Goal: Contribute content: Contribute content

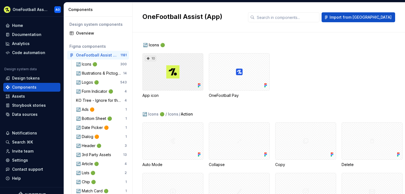
scroll to position [81, 0]
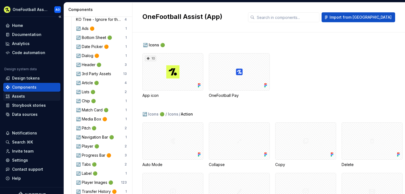
click at [24, 98] on div "Assets" at bounding box center [18, 95] width 13 height 5
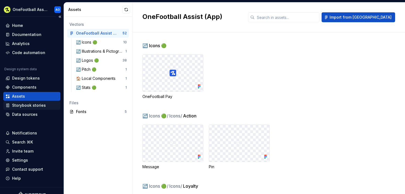
click at [17, 104] on div "Storybook stories" at bounding box center [29, 105] width 34 height 5
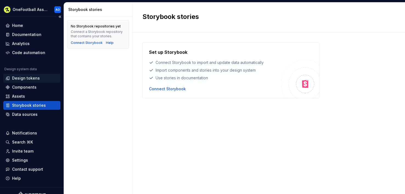
click at [19, 79] on div "Design tokens" at bounding box center [26, 77] width 28 height 5
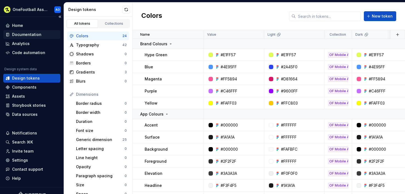
click at [20, 37] on div "Documentation" at bounding box center [26, 34] width 29 height 5
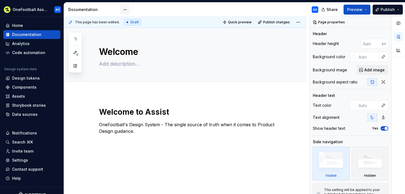
click at [129, 9] on html "OneFootball Assist AO Home Documentation Analytics Code automation Design syste…" at bounding box center [202, 97] width 405 height 194
click at [124, 8] on html "OneFootball Assist AO Home Documentation Analytics Code automation Design syste…" at bounding box center [202, 97] width 405 height 194
click at [23, 69] on div "Design system data" at bounding box center [20, 69] width 32 height 4
click at [21, 88] on div "Components" at bounding box center [24, 86] width 24 height 5
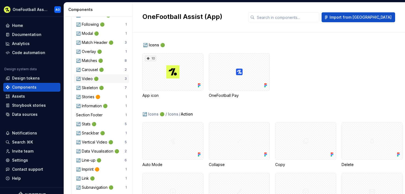
scroll to position [513, 0]
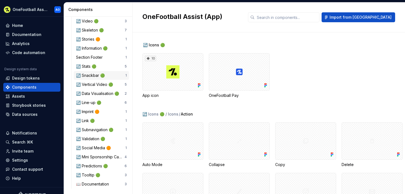
click at [86, 74] on div "↪️ Snackbar 🟢" at bounding box center [91, 75] width 31 height 5
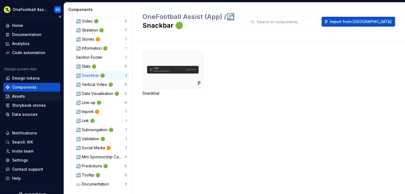
click at [15, 95] on div "Assets" at bounding box center [18, 95] width 13 height 5
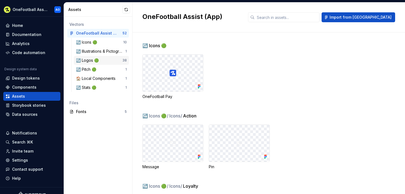
click at [96, 63] on div "↪️ Logos 🟢" at bounding box center [88, 60] width 25 height 5
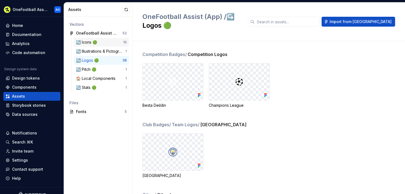
click at [91, 44] on div "↪️ Icons 🟢" at bounding box center [87, 41] width 23 height 5
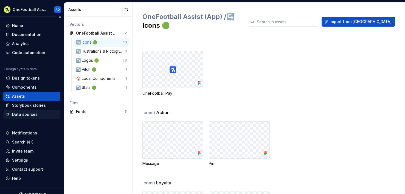
click at [22, 114] on div "Data sources" at bounding box center [24, 114] width 25 height 5
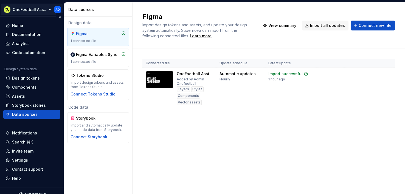
click at [27, 10] on html "OneFootball Assist AO Home Documentation Analytics Code automation Design syste…" at bounding box center [202, 97] width 405 height 194
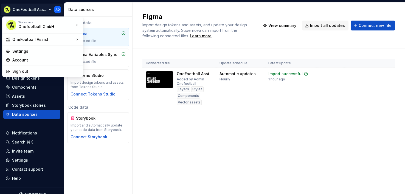
click at [147, 133] on html "OneFootball Assist AO Home Documentation Analytics Code automation Design syste…" at bounding box center [202, 97] width 405 height 194
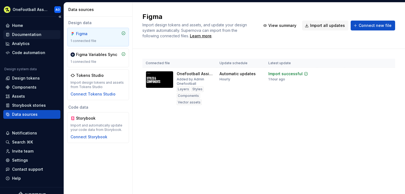
click at [18, 33] on div "Documentation" at bounding box center [26, 34] width 29 height 5
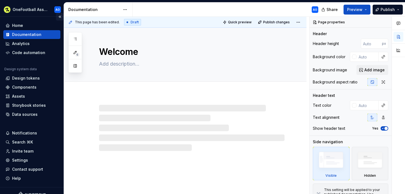
click at [56, 18] on button "Collapse sidebar" at bounding box center [60, 17] width 8 height 8
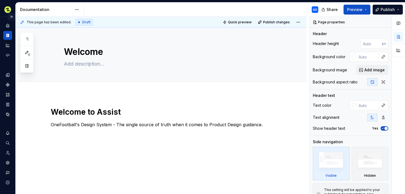
click at [10, 18] on button "Expand sidebar" at bounding box center [12, 17] width 8 height 8
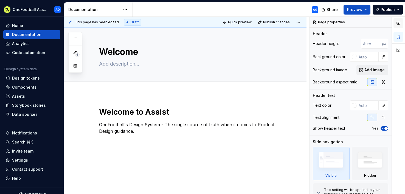
click at [398, 25] on icon "button" at bounding box center [398, 23] width 4 height 4
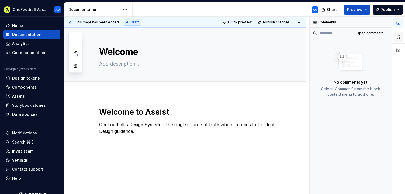
click at [396, 40] on button "button" at bounding box center [398, 37] width 10 height 10
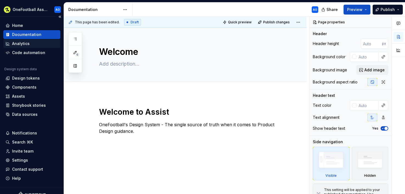
click at [16, 42] on div "Analytics" at bounding box center [21, 43] width 18 height 5
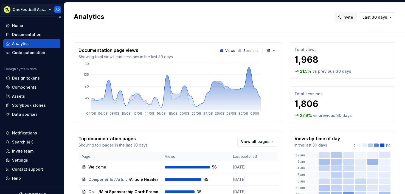
click at [32, 10] on html "OneFootball Assist AO Home Documentation Analytics Code automation Design syste…" at bounding box center [202, 97] width 405 height 194
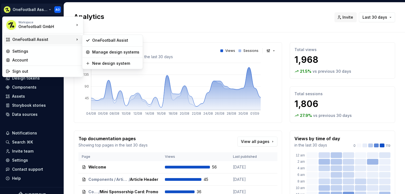
click at [36, 38] on div "OneFootball Assist" at bounding box center [43, 39] width 62 height 5
click at [120, 40] on div "OneFootball Assist" at bounding box center [115, 40] width 47 height 5
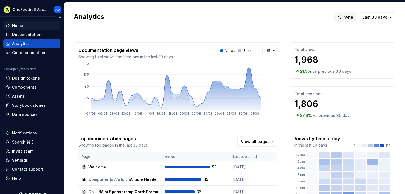
click at [16, 25] on div "Home" at bounding box center [17, 25] width 11 height 5
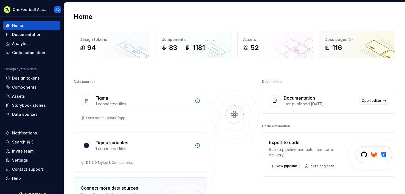
click at [359, 46] on div "116" at bounding box center [356, 47] width 65 height 9
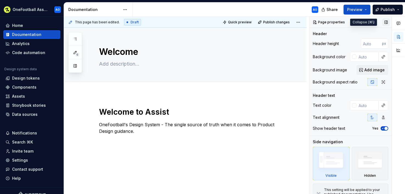
click at [382, 22] on button "button" at bounding box center [386, 22] width 8 height 8
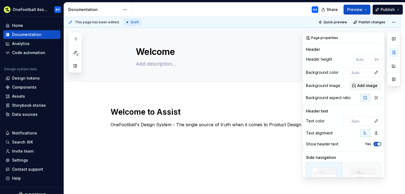
click at [395, 82] on button "button" at bounding box center [393, 79] width 10 height 10
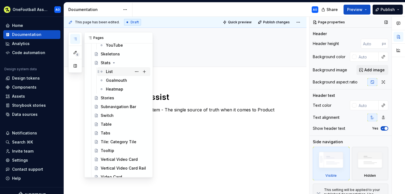
scroll to position [917, 0]
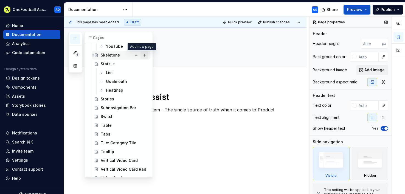
click at [142, 55] on button "Page tree" at bounding box center [144, 55] width 8 height 8
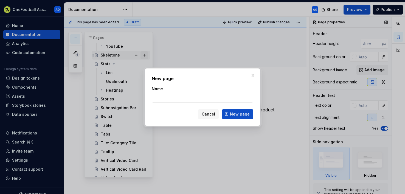
type textarea "*"
type input "Splash"
click at [240, 114] on span "New page" at bounding box center [240, 113] width 20 height 5
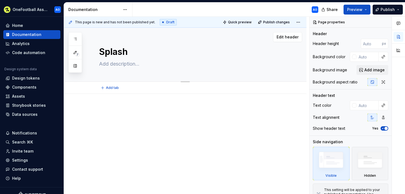
click at [125, 65] on textarea at bounding box center [190, 63] width 185 height 9
type textarea "*"
type textarea "T"
type textarea "*"
type textarea "Th"
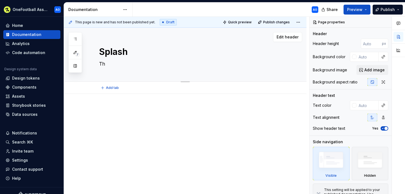
type textarea "*"
type textarea "The"
type textarea "*"
type textarea "The"
type textarea "*"
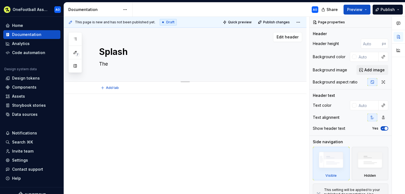
type textarea "The s"
type textarea "*"
type textarea "The sp"
type textarea "*"
type textarea "The spl"
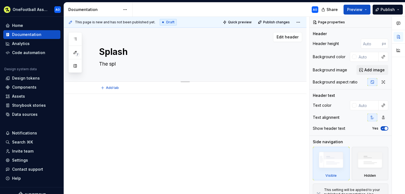
type textarea "*"
type textarea "The spla"
type textarea "*"
type textarea "The splas"
type textarea "*"
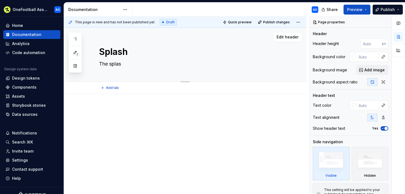
type textarea "The splash"
type textarea "*"
type textarea "The splash"
type textarea "*"
type textarea "The splash p"
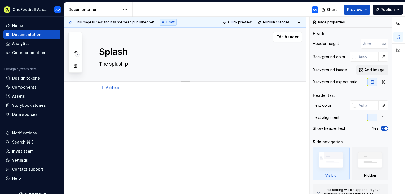
type textarea "*"
type textarea "The splash pa"
type textarea "*"
type textarea "The splash pag"
type textarea "*"
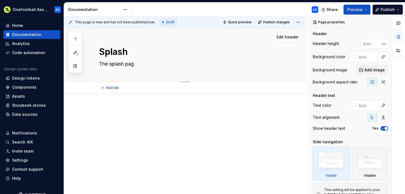
type textarea "The splash page"
type textarea "*"
type textarea "The splash page"
type textarea "*"
type textarea "The splash page t"
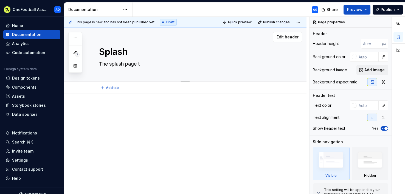
type textarea "*"
type textarea "The splash page th"
type textarea "*"
type textarea "The splash page tha"
type textarea "*"
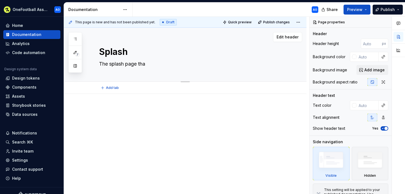
type textarea "The splash page that"
type textarea "*"
type textarea "The splash page that"
type textarea "*"
type textarea "The splash page that l"
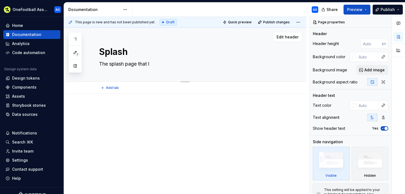
type textarea "*"
type textarea "The splash page that lo"
type textarea "*"
type textarea "The splash page that loa"
type textarea "*"
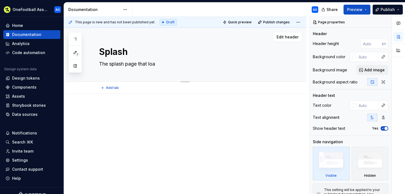
type textarea "The splash page that load"
type textarea "*"
type textarea "The splash page that loads"
type textarea "*"
type textarea "The splash page that loads"
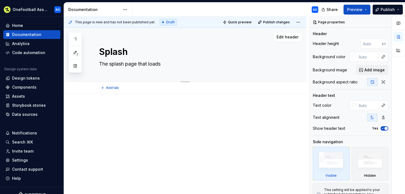
type textarea "*"
type textarea "The splash page that"
type textarea "*"
type textarea "The splash page that d"
type textarea "*"
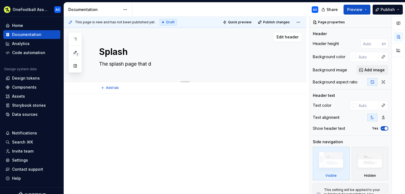
type textarea "The splash page that di"
type textarea "*"
type textarea "The splash page that dis"
type textarea "*"
type textarea "The splash page that disp"
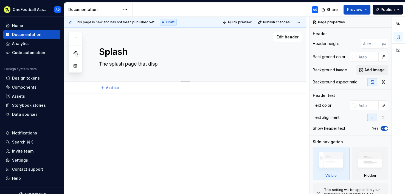
type textarea "*"
type textarea "The splash page that displ"
type textarea "*"
type textarea "The splash page that displa"
type textarea "*"
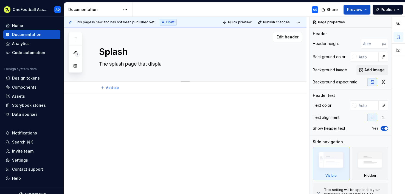
type textarea "The splash page that display"
type textarea "*"
type textarea "The splash page that displays"
type textarea "*"
type textarea "The splash page that displays"
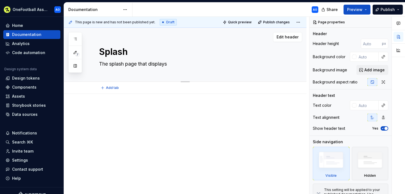
type textarea "*"
type textarea "The splash page that displays w"
type textarea "*"
type textarea "The splash page that displays wh"
type textarea "*"
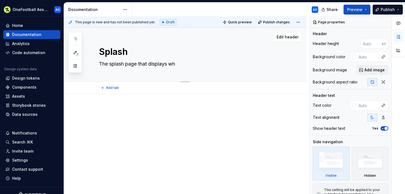
type textarea "The splash page that displays whe"
type textarea "*"
type textarea "The splash page that displays when"
type textarea "*"
type textarea "The splash page that displays when"
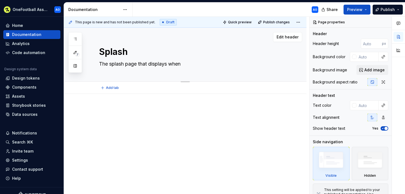
type textarea "*"
type textarea "The splash page that displays when t"
type textarea "*"
type textarea "The splash page that displays when th"
type textarea "*"
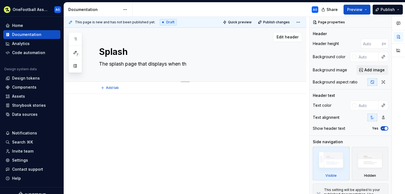
type textarea "The splash page that displays when the"
type textarea "*"
type textarea "The splash page that displays when the a"
type textarea "*"
type textarea "The splash page that displays when the ap"
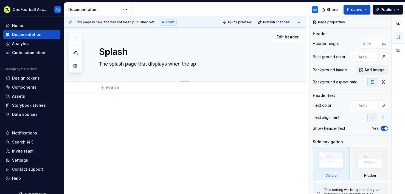
type textarea "*"
type textarea "The splash page that displays when the app"
type textarea "*"
type textarea "The splash page that displays when the app"
type textarea "*"
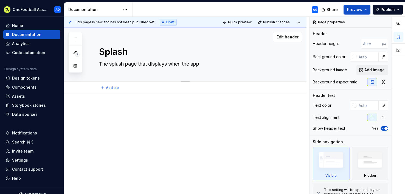
type textarea "The splash page that displays when the app l"
type textarea "*"
type textarea "The splash page that displays when the app lo"
type textarea "*"
type textarea "The splash page that displays when the app loa"
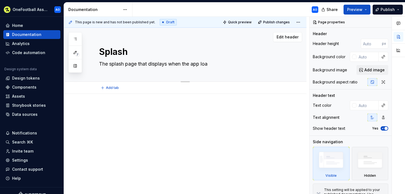
type textarea "*"
type textarea "The splash page that displays when the app load"
type textarea "*"
type textarea "The splash page that displays when the app loads"
type textarea "*"
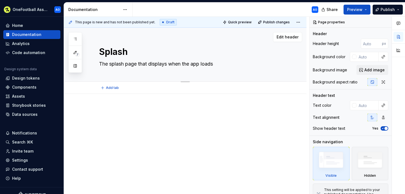
type textarea "The splash page that displays when the app loads"
type textarea "*"
type textarea "The splash page that displays when the app loads u"
type textarea "*"
type textarea "The splash page that displays when the app loads up"
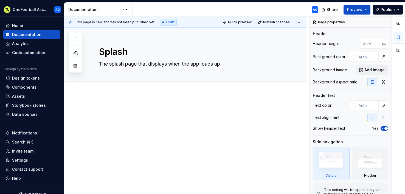
type textarea "*"
type textarea "The splash page that displays when the app loads up"
click at [101, 108] on p at bounding box center [191, 110] width 185 height 7
click at [121, 112] on p at bounding box center [191, 110] width 185 height 7
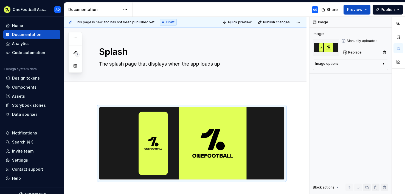
click at [125, 100] on div at bounding box center [185, 169] width 242 height 151
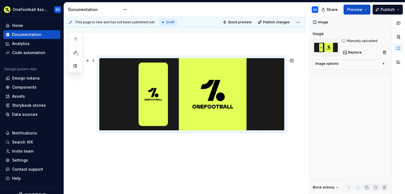
scroll to position [50, 0]
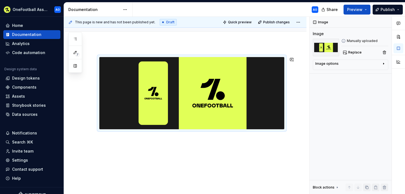
click at [160, 152] on div at bounding box center [185, 119] width 242 height 151
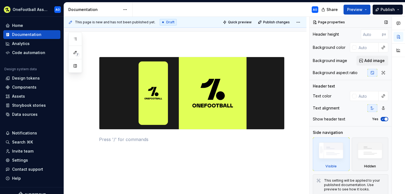
scroll to position [12, 0]
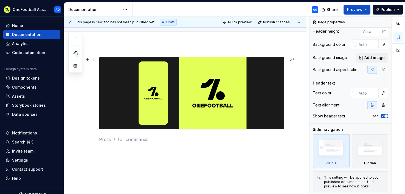
click at [173, 105] on img at bounding box center [191, 93] width 185 height 72
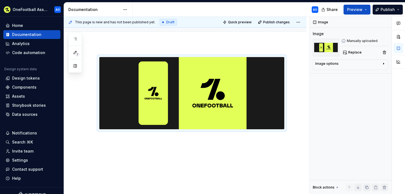
click at [194, 150] on div at bounding box center [185, 126] width 242 height 164
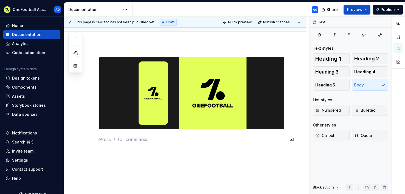
click at [100, 146] on div at bounding box center [191, 103] width 185 height 92
click at [89, 140] on button "button" at bounding box center [88, 139] width 8 height 8
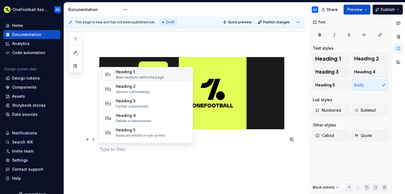
scroll to position [160, 0]
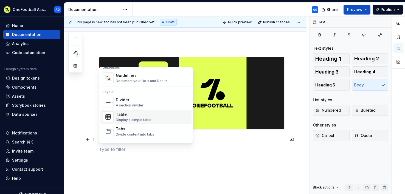
click at [136, 118] on div "Display a simple table" at bounding box center [134, 120] width 36 height 4
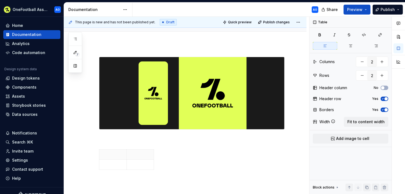
type textarea "*"
click at [99, 164] on html "OneFootball Assist AO Home Documentation Analytics Code automation Design syste…" at bounding box center [202, 97] width 405 height 194
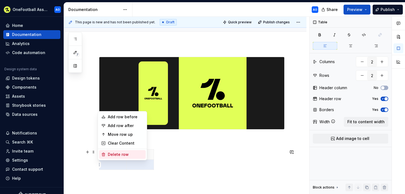
click at [118, 153] on div "Delete row" at bounding box center [126, 154] width 36 height 5
type input "1"
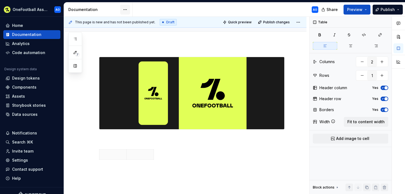
type textarea "*"
click at [145, 156] on p at bounding box center [140, 154] width 21 height 5
click at [139, 148] on div at bounding box center [191, 109] width 185 height 105
click at [140, 149] on html "OneFootball Assist AO Home Documentation Analytics Code automation Design syste…" at bounding box center [202, 97] width 405 height 194
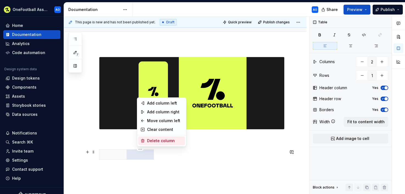
click at [159, 141] on div "Delete column" at bounding box center [165, 140] width 36 height 5
type input "1"
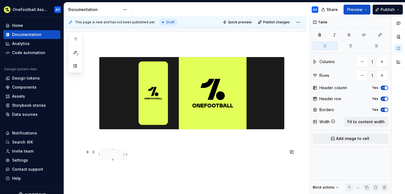
click at [115, 152] on p at bounding box center [113, 154] width 20 height 5
click at [124, 154] on html "OneFootball Assist AO Home Documentation Analytics Code automation Design syste…" at bounding box center [202, 97] width 405 height 194
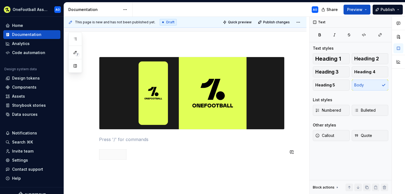
click at [155, 148] on html "OneFootball Assist AO Home Documentation Analytics Code automation Design syste…" at bounding box center [202, 97] width 405 height 194
click at [107, 155] on p at bounding box center [113, 154] width 20 height 5
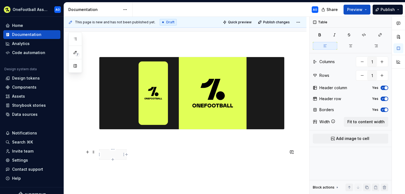
click at [113, 159] on icon "button" at bounding box center [112, 159] width 4 height 4
click at [113, 170] on icon "button" at bounding box center [112, 169] width 4 height 4
click at [113, 180] on icon "button" at bounding box center [112, 179] width 2 height 2
type input "4"
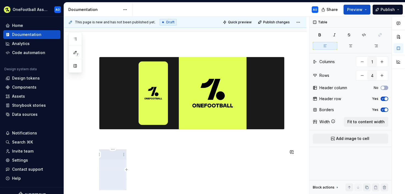
click at [113, 157] on p at bounding box center [113, 154] width 20 height 5
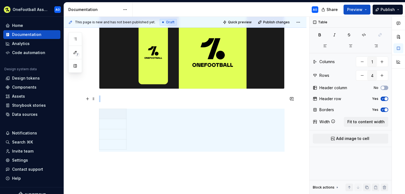
scroll to position [94, 0]
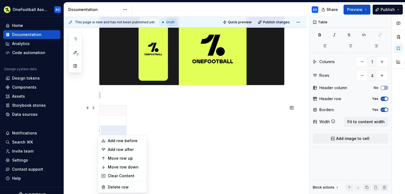
click at [100, 133] on html "OneFootball Assist AO Home Documentation Analytics Code automation Design syste…" at bounding box center [202, 97] width 405 height 194
click at [112, 118] on html "OneFootball Assist AO Home Documentation Analytics Code automation Design syste…" at bounding box center [202, 97] width 405 height 194
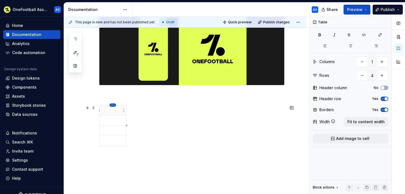
click at [113, 106] on html "OneFootball Assist AO Home Documentation Analytics Code automation Design syste…" at bounding box center [202, 97] width 405 height 194
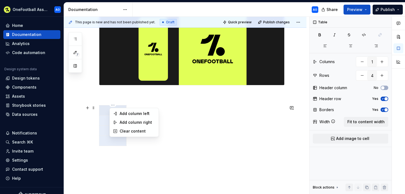
click at [88, 121] on html "OneFootball Assist AO Home Documentation Analytics Code automation Design syste…" at bounding box center [202, 97] width 405 height 194
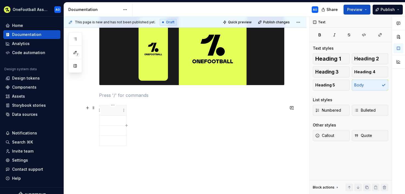
click at [108, 107] on p at bounding box center [113, 109] width 20 height 5
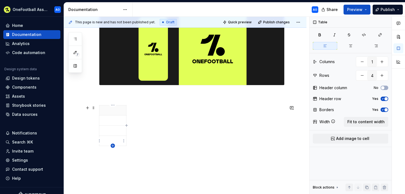
click at [115, 147] on icon "button" at bounding box center [112, 145] width 4 height 4
type input "4"
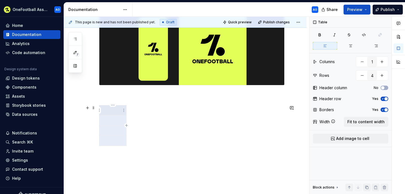
click at [109, 115] on td at bounding box center [112, 120] width 27 height 10
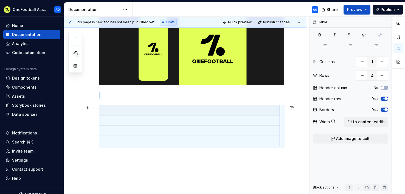
drag, startPoint x: 126, startPoint y: 134, endPoint x: 280, endPoint y: 136, distance: 153.5
click at [279, 171] on div at bounding box center [185, 105] width 242 height 213
click at [105, 112] on p at bounding box center [190, 109] width 174 height 5
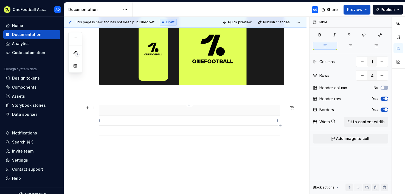
click at [147, 121] on p at bounding box center [190, 120] width 174 height 5
click at [155, 140] on p at bounding box center [190, 140] width 174 height 5
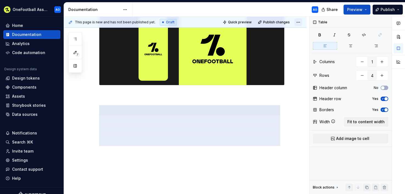
click at [299, 21] on html "OneFootball Assist AO Home Documentation Analytics Code automation Design syste…" at bounding box center [202, 97] width 405 height 194
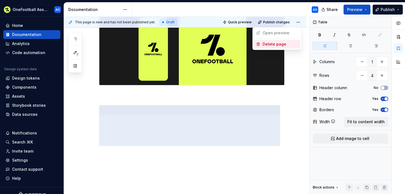
click at [284, 44] on div "Delete page" at bounding box center [280, 43] width 36 height 5
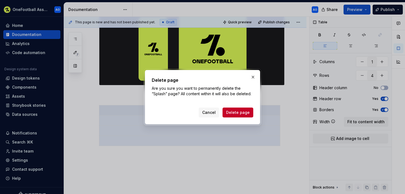
scroll to position [11, 0]
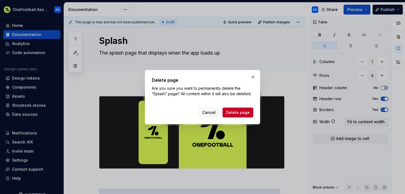
click at [243, 108] on button "Delete page" at bounding box center [237, 112] width 31 height 10
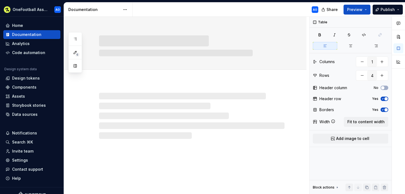
scroll to position [0, 0]
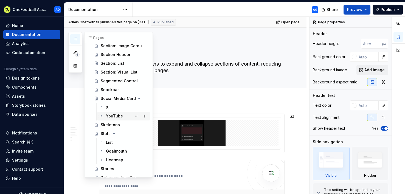
scroll to position [847, 0]
click at [134, 90] on button "Page tree" at bounding box center [137, 90] width 8 height 8
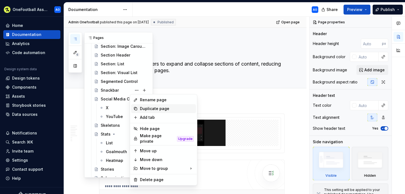
click at [149, 106] on div "Duplicate page" at bounding box center [167, 108] width 54 height 5
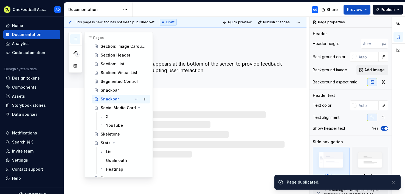
click at [113, 98] on div "Snackbar" at bounding box center [110, 98] width 18 height 5
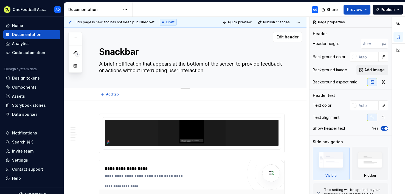
click at [120, 50] on textarea "Snackbar" at bounding box center [190, 51] width 185 height 13
type textarea "*"
type textarea "S"
type textarea "*"
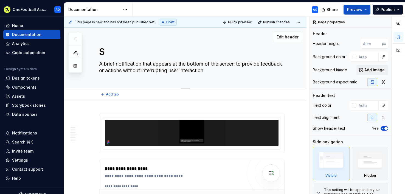
type textarea "SA"
type textarea "*"
type textarea "S"
type textarea "*"
type textarea "Sp"
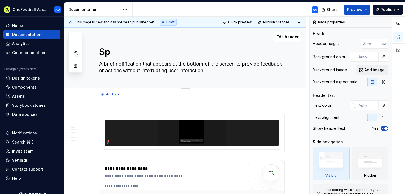
type textarea "*"
type textarea "Spla"
type textarea "*"
type textarea "Splas"
type textarea "*"
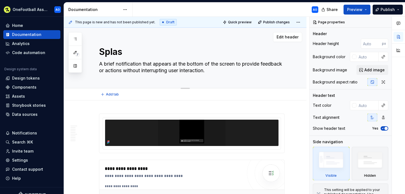
type textarea "Splash"
type textarea "*"
type textarea "Splash"
click at [109, 66] on textarea "A brief notification that appears at the bottom of the screen to provide feedba…" at bounding box center [190, 66] width 185 height 15
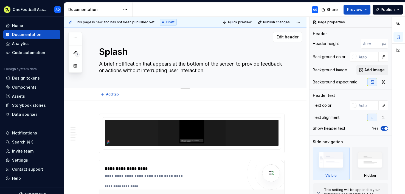
type textarea "*"
type textarea "T"
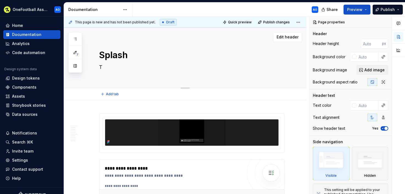
type textarea "*"
type textarea "Th"
type textarea "*"
type textarea "The"
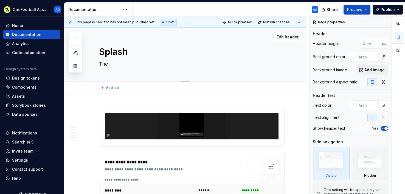
type textarea "*"
type textarea "The"
type textarea "*"
type textarea "The s"
type textarea "*"
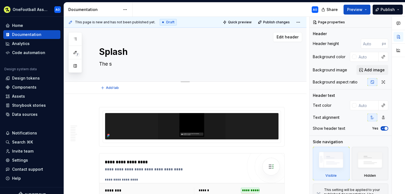
type textarea "The sc"
type textarea "*"
type textarea "The scr"
type textarea "*"
type textarea "The scre"
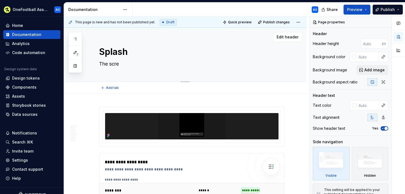
type textarea "*"
type textarea "The scree"
type textarea "*"
type textarea "The screen"
type textarea "*"
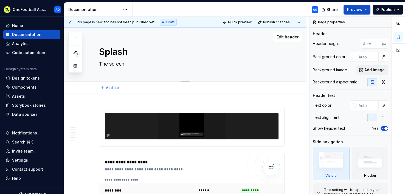
type textarea "The screen"
type textarea "*"
type textarea "The screen t"
type textarea "*"
type textarea "The screen th"
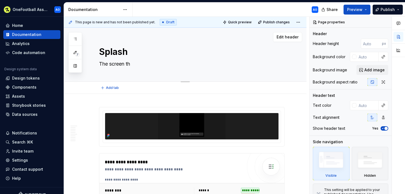
type textarea "*"
type textarea "The screen tha"
type textarea "*"
type textarea "The screen that"
type textarea "*"
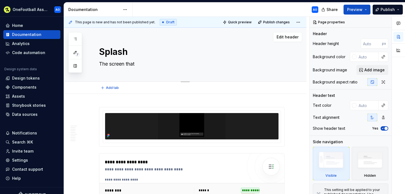
type textarea "The screen that"
type textarea "*"
type textarea "The screen that d"
type textarea "*"
type textarea "The screen that di"
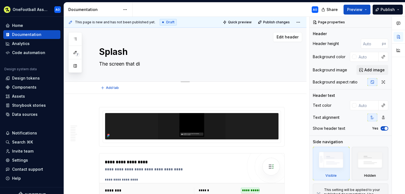
type textarea "*"
type textarea "The screen that dis"
type textarea "*"
type textarea "The screen that disp"
type textarea "*"
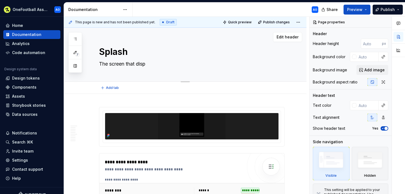
type textarea "The screen that displ"
type textarea "*"
type textarea "The screen that displa"
type textarea "*"
type textarea "The screen that display"
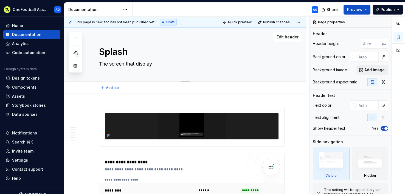
type textarea "*"
type textarea "The screen that displays"
type textarea "*"
type textarea "The screen that displays w"
type textarea "*"
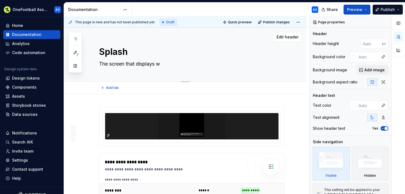
type textarea "The screen that displays wh"
type textarea "*"
type textarea "The screen that displays whe"
type textarea "*"
type textarea "The screen that displays when"
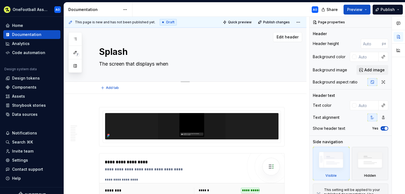
type textarea "*"
type textarea "The screen that displays when"
type textarea "*"
type textarea "The screen that displays when t"
click at [127, 122] on img at bounding box center [191, 126] width 173 height 26
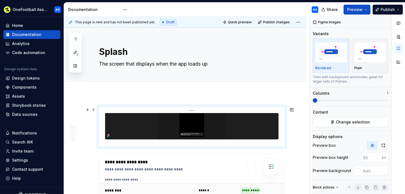
click at [121, 113] on img at bounding box center [191, 126] width 173 height 26
drag, startPoint x: 97, startPoint y: 132, endPoint x: 97, endPoint y: 126, distance: 5.8
click at [99, 130] on div at bounding box center [191, 126] width 185 height 39
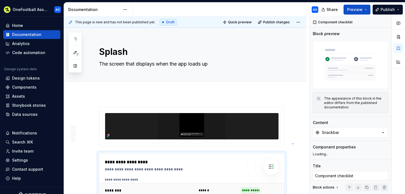
click at [292, 143] on div "**********" at bounding box center [186, 105] width 245 height 177
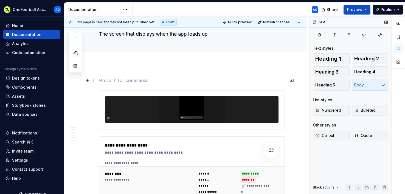
scroll to position [30, 0]
click at [105, 96] on div at bounding box center [192, 110] width 178 height 32
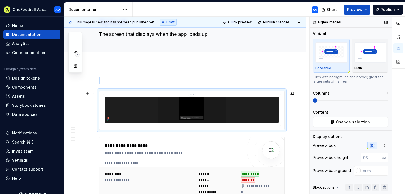
click at [134, 110] on img at bounding box center [191, 109] width 173 height 26
click at [192, 94] on html "OneFootball Assist AO Home Documentation Analytics Code automation Design syste…" at bounding box center [202, 97] width 405 height 194
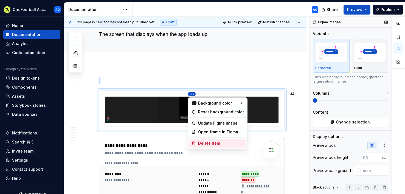
click at [213, 140] on div "Delete item" at bounding box center [221, 142] width 46 height 5
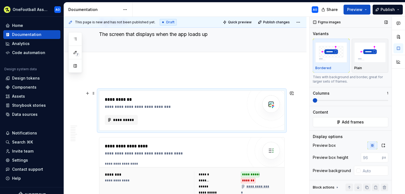
click at [141, 95] on div "**********" at bounding box center [191, 110] width 185 height 39
click at [137, 103] on div "**********" at bounding box center [174, 102] width 138 height 13
click at [266, 104] on img at bounding box center [270, 103] width 11 height 11
click at [182, 106] on div "**********" at bounding box center [173, 106] width 137 height 5
click at [117, 121] on span "**********" at bounding box center [123, 119] width 21 height 5
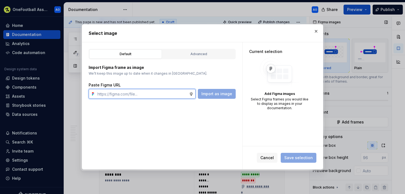
paste input "[URL][DOMAIN_NAME]"
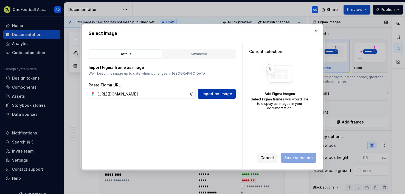
click at [220, 91] on span "Import as image" at bounding box center [216, 93] width 31 height 5
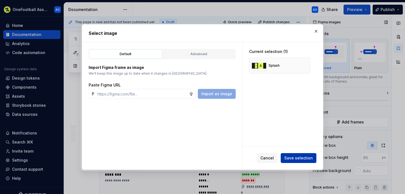
click at [298, 159] on span "Save selection" at bounding box center [298, 157] width 29 height 5
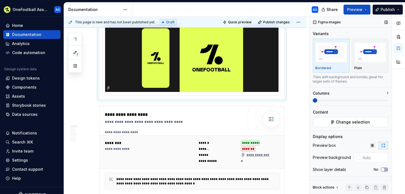
scroll to position [116, 0]
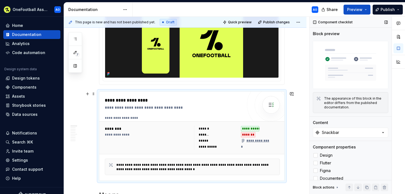
click at [108, 130] on div "********" at bounding box center [148, 128] width 86 height 5
click at [117, 132] on div "**********" at bounding box center [148, 134] width 86 height 4
click at [117, 128] on div "********" at bounding box center [148, 128] width 86 height 5
click at [203, 130] on div "******" at bounding box center [203, 128] width 11 height 4
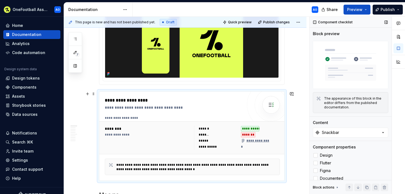
click at [203, 137] on div "*******" at bounding box center [203, 134] width 10 height 4
click at [203, 141] on div "*****" at bounding box center [203, 140] width 10 height 4
click at [209, 148] on div "**********" at bounding box center [207, 146] width 19 height 4
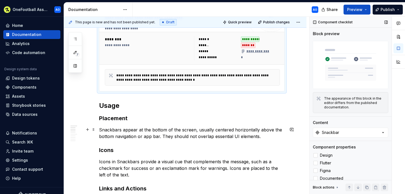
scroll to position [205, 0]
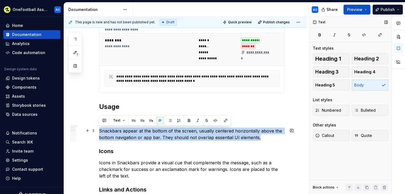
drag, startPoint x: 100, startPoint y: 130, endPoint x: 264, endPoint y: 138, distance: 164.1
click at [264, 138] on p "Snackbars appear at the bottom of the screen, usually centered horizontally abo…" at bounding box center [191, 133] width 185 height 13
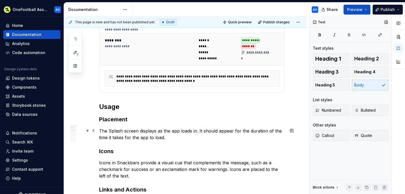
click at [198, 130] on p "The Splash screen displays as the app loads in. It should appear for the durati…" at bounding box center [191, 133] width 185 height 13
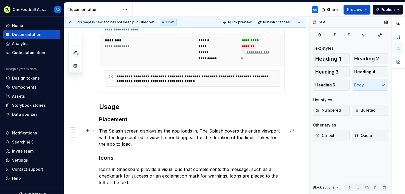
click at [164, 137] on p "The Splash screen displays as the app loads in. The Splash covers the entire vi…" at bounding box center [191, 137] width 185 height 20
click at [161, 137] on p "The Splash screen displays as the app loads in. The Splash covers the entire vi…" at bounding box center [191, 137] width 185 height 20
click at [160, 137] on p "The Splash screen displays as the app loads in. The Splash covers the entire vi…" at bounding box center [191, 137] width 185 height 20
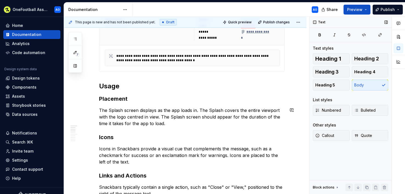
scroll to position [226, 0]
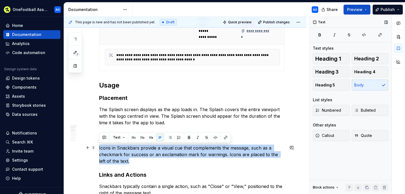
drag, startPoint x: 128, startPoint y: 159, endPoint x: 100, endPoint y: 149, distance: 30.3
click at [100, 149] on p "Icons in Snackbars provide a visual cue that complements the message, such as a…" at bounding box center [191, 154] width 185 height 20
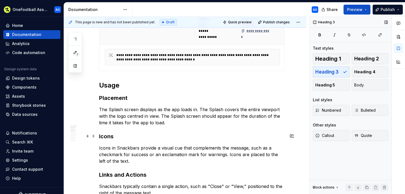
click at [108, 136] on h3 "Icons" at bounding box center [191, 136] width 185 height 8
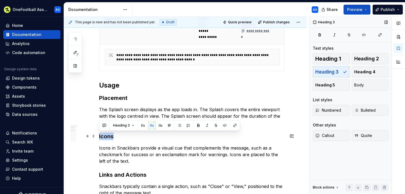
click at [108, 136] on h3 "Icons" at bounding box center [191, 136] width 185 height 8
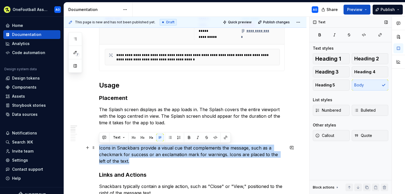
drag, startPoint x: 125, startPoint y: 161, endPoint x: 99, endPoint y: 147, distance: 28.8
click at [99, 147] on p "Icons in Snackbars provide a visual cue that complements the message, such as a…" at bounding box center [191, 154] width 185 height 20
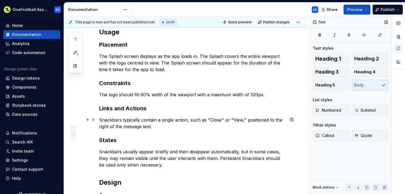
scroll to position [288, 0]
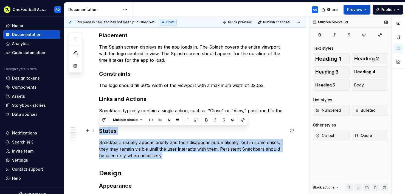
drag, startPoint x: 170, startPoint y: 153, endPoint x: 83, endPoint y: 128, distance: 90.9
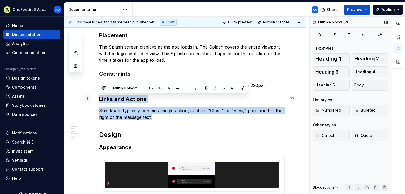
drag, startPoint x: 162, startPoint y: 118, endPoint x: 87, endPoint y: 99, distance: 77.1
click at [135, 100] on h3 "Links and Actions" at bounding box center [191, 99] width 185 height 8
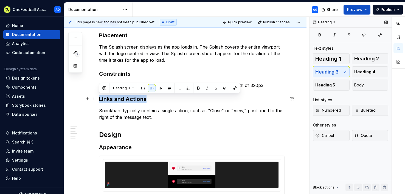
drag, startPoint x: 147, startPoint y: 98, endPoint x: 100, endPoint y: 97, distance: 47.2
click at [100, 97] on h3 "Links and Actions" at bounding box center [191, 99] width 185 height 8
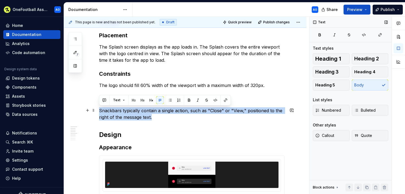
drag, startPoint x: 148, startPoint y: 116, endPoint x: 99, endPoint y: 111, distance: 49.3
click at [99, 111] on p "Snackbars typically contain a single action, such as "Close" or "View," positio…" at bounding box center [191, 113] width 185 height 13
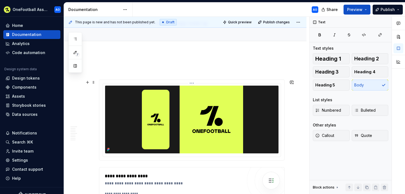
scroll to position [47, 0]
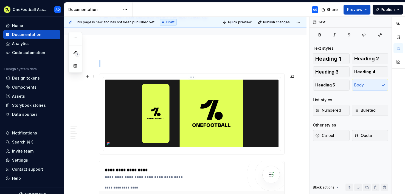
click at [204, 117] on img at bounding box center [191, 114] width 173 height 68
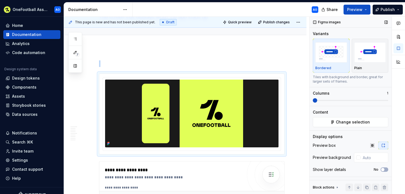
scroll to position [1, 0]
click at [345, 122] on span "Change selection" at bounding box center [353, 121] width 34 height 5
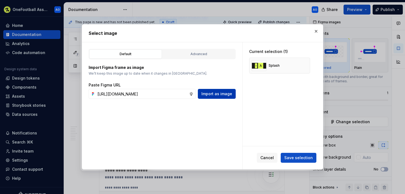
scroll to position [0, 154]
click at [219, 94] on span "Import as image" at bounding box center [216, 93] width 31 height 5
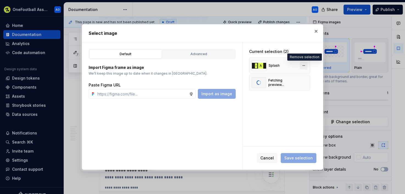
click at [304, 66] on button "button" at bounding box center [304, 66] width 8 height 8
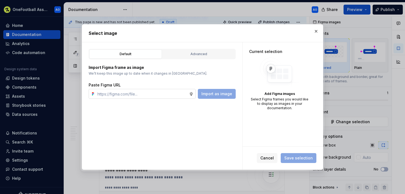
click at [158, 95] on input "text" at bounding box center [142, 94] width 94 height 10
paste input "[URL][DOMAIN_NAME]"
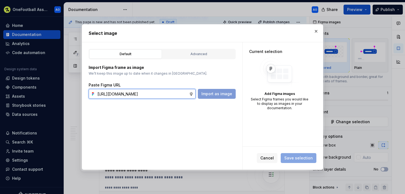
scroll to position [0, 154]
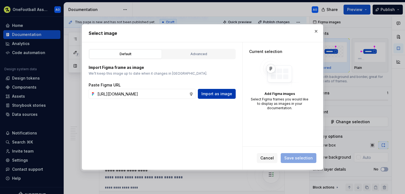
click at [220, 91] on span "Import as image" at bounding box center [216, 93] width 31 height 5
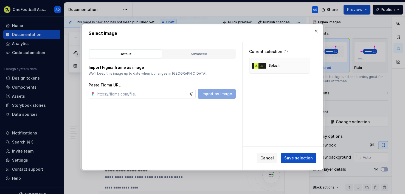
click at [300, 157] on span "Save selection" at bounding box center [298, 157] width 29 height 5
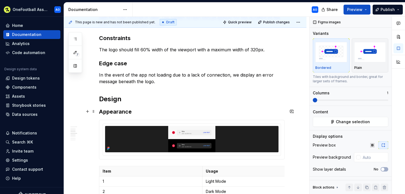
scroll to position [324, 0]
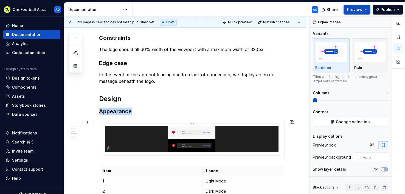
click at [134, 138] on img at bounding box center [191, 139] width 131 height 26
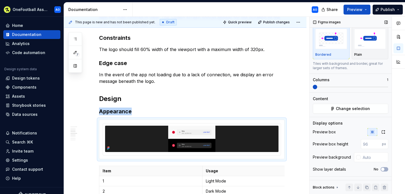
scroll to position [15, 0]
click at [343, 108] on span "Change selection" at bounding box center [353, 108] width 34 height 5
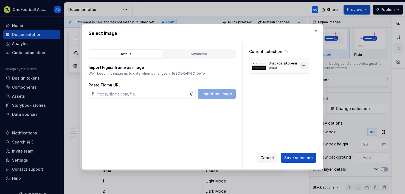
click at [304, 66] on button "button" at bounding box center [304, 66] width 8 height 8
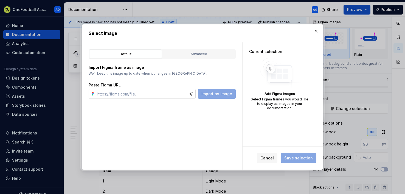
click at [177, 90] on input "text" at bounding box center [142, 94] width 94 height 10
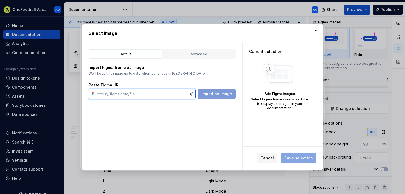
paste input "[URL][DOMAIN_NAME]"
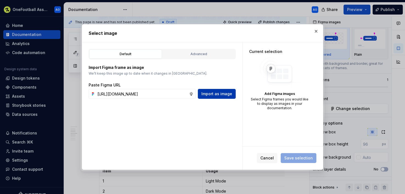
click at [213, 95] on span "Import as image" at bounding box center [216, 93] width 31 height 5
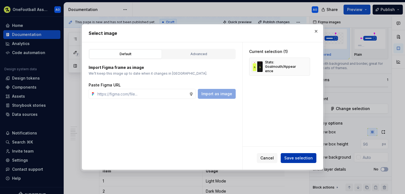
click at [299, 158] on span "Save selection" at bounding box center [298, 157] width 29 height 5
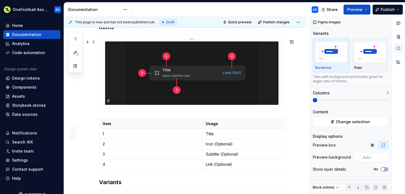
scroll to position [575, 0]
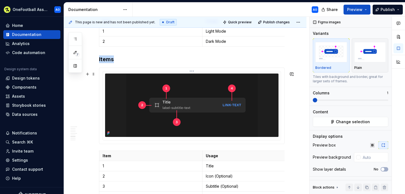
click at [200, 92] on img at bounding box center [191, 104] width 131 height 63
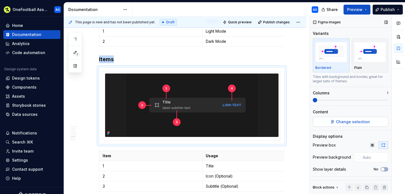
click at [334, 121] on button "Change selection" at bounding box center [350, 122] width 75 height 10
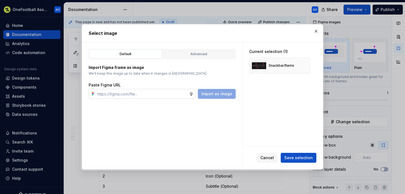
click at [155, 93] on input "text" at bounding box center [142, 94] width 94 height 10
click at [217, 93] on span "Import as image" at bounding box center [216, 93] width 31 height 5
click at [303, 67] on button "button" at bounding box center [304, 66] width 8 height 8
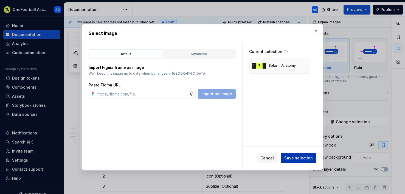
click at [295, 158] on span "Save selection" at bounding box center [298, 157] width 29 height 5
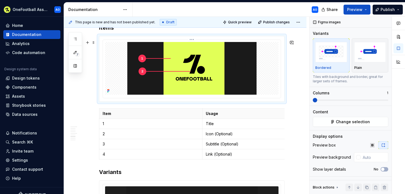
scroll to position [617, 0]
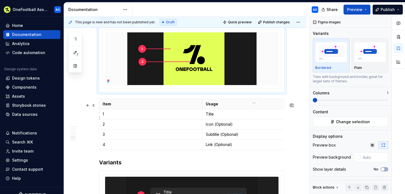
click at [206, 117] on p "Title" at bounding box center [254, 113] width 96 height 5
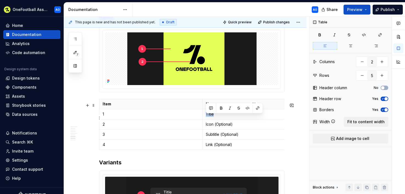
click at [206, 117] on p "Title" at bounding box center [254, 113] width 96 height 5
drag, startPoint x: 219, startPoint y: 127, endPoint x: 203, endPoint y: 127, distance: 15.9
click at [203, 127] on td "Icon (Optional)" at bounding box center [253, 124] width 103 height 10
click at [99, 138] on html "OneFootball Assist AO Home Documentation Analytics Code automation Design syste…" at bounding box center [202, 97] width 405 height 194
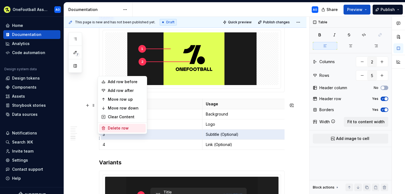
click at [117, 125] on div "Delete row" at bounding box center [122, 128] width 47 height 9
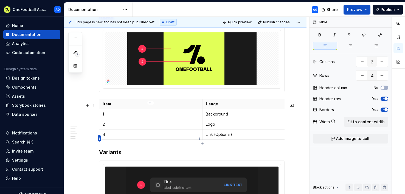
click at [99, 138] on html "OneFootball Assist AO Home Documentation Analytics Code automation Design syste…" at bounding box center [202, 97] width 405 height 194
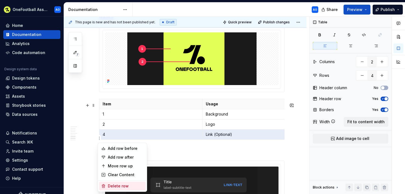
click at [122, 186] on div "Delete row" at bounding box center [126, 185] width 36 height 5
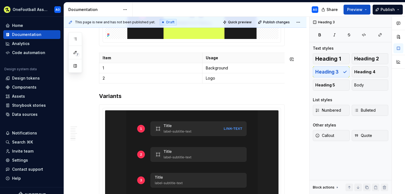
scroll to position [663, 0]
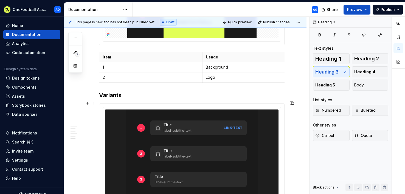
click at [115, 99] on h3 "Variants" at bounding box center [191, 95] width 185 height 8
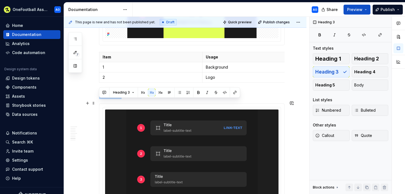
click at [115, 99] on h3 "Variants" at bounding box center [191, 95] width 185 height 8
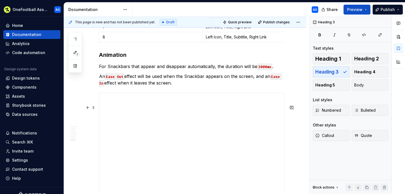
scroll to position [1047, 0]
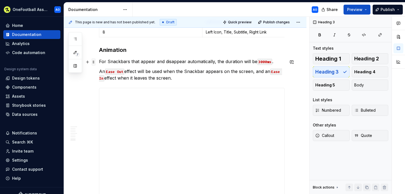
click at [94, 61] on span at bounding box center [93, 62] width 4 height 8
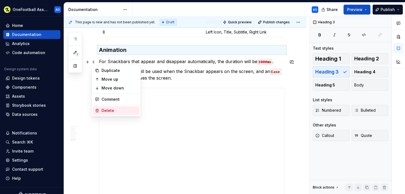
click at [114, 107] on div "Delete" at bounding box center [116, 110] width 47 height 9
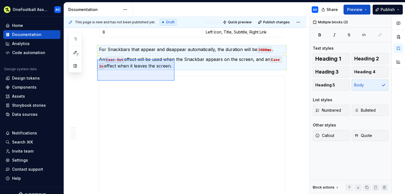
drag, startPoint x: 97, startPoint y: 59, endPoint x: 174, endPoint y: 81, distance: 80.2
click at [174, 81] on div "**********" at bounding box center [186, 105] width 245 height 177
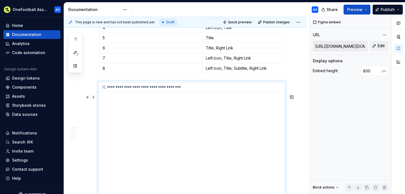
scroll to position [996, 0]
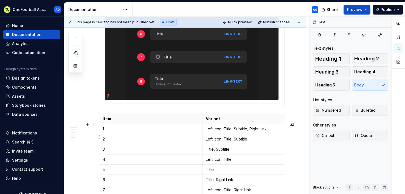
scroll to position [934, 0]
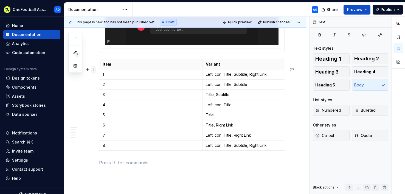
click at [94, 69] on span at bounding box center [93, 70] width 4 height 8
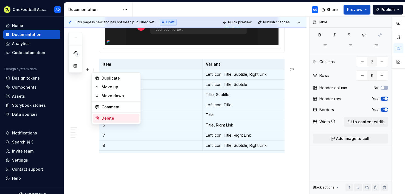
click at [113, 119] on div "Delete" at bounding box center [119, 117] width 36 height 5
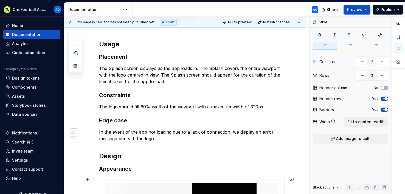
scroll to position [266, 0]
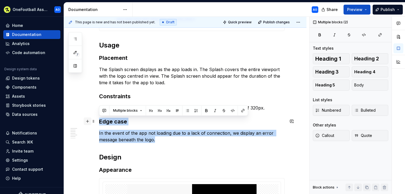
drag, startPoint x: 174, startPoint y: 138, endPoint x: 84, endPoint y: 121, distance: 91.7
click at [99, 121] on div "**********" at bounding box center [191, 165] width 185 height 648
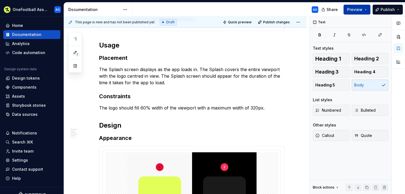
click at [355, 8] on span "Preview" at bounding box center [354, 9] width 15 height 5
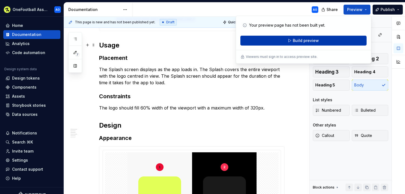
click at [299, 42] on span "Build preview" at bounding box center [306, 40] width 26 height 5
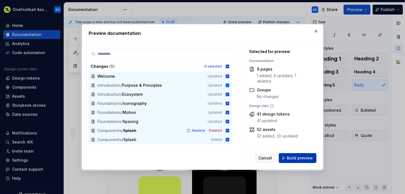
click at [296, 158] on span "Build preview" at bounding box center [299, 157] width 26 height 5
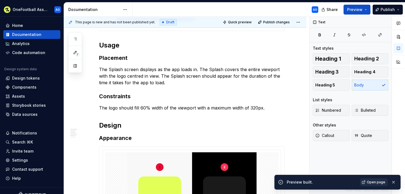
click at [371, 181] on span "Open page" at bounding box center [376, 182] width 18 height 4
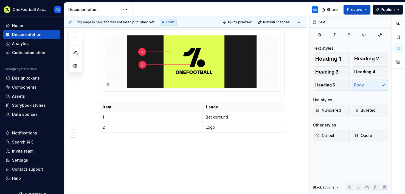
scroll to position [595, 0]
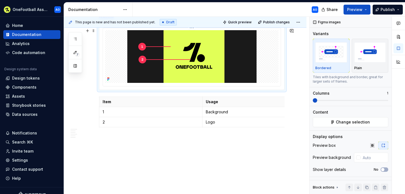
click at [172, 59] on img at bounding box center [191, 56] width 129 height 53
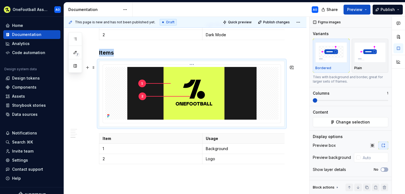
scroll to position [548, 0]
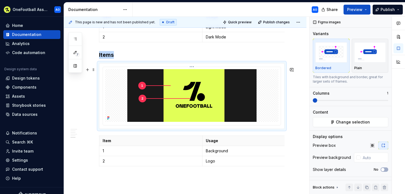
click at [247, 80] on img at bounding box center [191, 95] width 129 height 53
click at [368, 53] on img "button" at bounding box center [370, 52] width 32 height 20
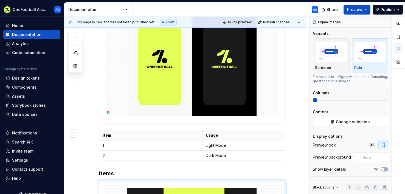
click at [222, 57] on img at bounding box center [191, 52] width 129 height 128
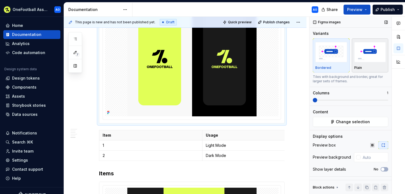
click at [373, 48] on img "button" at bounding box center [370, 52] width 32 height 20
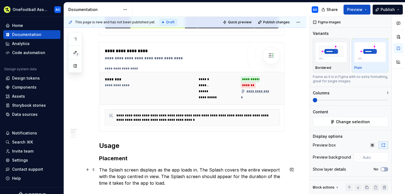
scroll to position [158, 0]
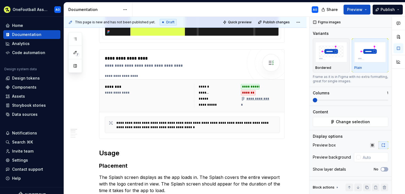
click at [208, 30] on img at bounding box center [191, 2] width 173 height 68
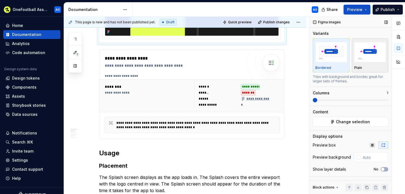
click at [373, 50] on img "button" at bounding box center [370, 52] width 32 height 20
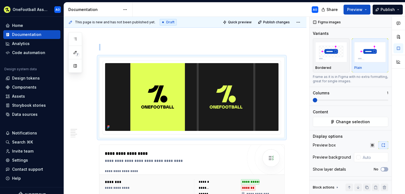
scroll to position [61, 0]
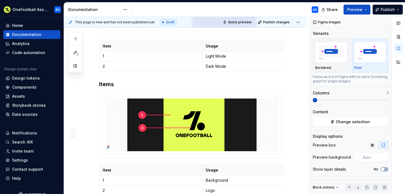
scroll to position [595, 0]
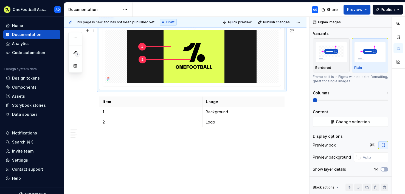
click at [221, 54] on img at bounding box center [191, 56] width 129 height 53
click at [359, 8] on span "Preview" at bounding box center [354, 9] width 15 height 5
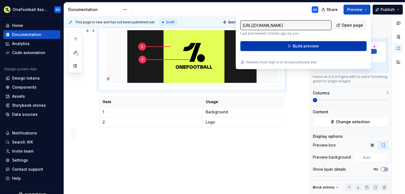
click at [296, 45] on span "Build preview" at bounding box center [306, 45] width 26 height 5
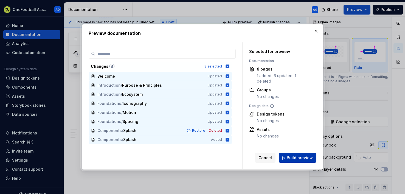
click at [297, 157] on span "Build preview" at bounding box center [299, 157] width 26 height 5
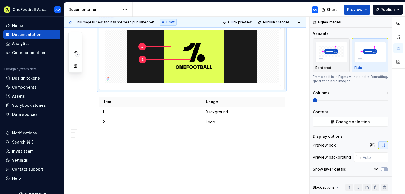
click at [356, 11] on span "Preview" at bounding box center [354, 9] width 15 height 5
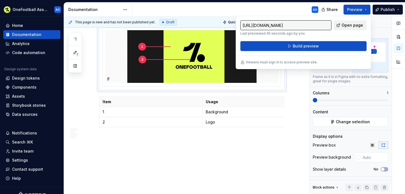
click at [346, 24] on span "Open page" at bounding box center [351, 24] width 21 height 5
click at [284, 78] on div at bounding box center [191, 57] width 185 height 66
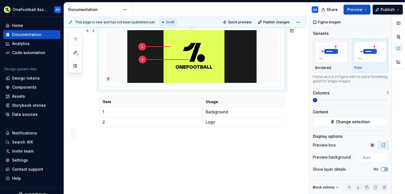
click at [276, 72] on div at bounding box center [191, 56] width 173 height 53
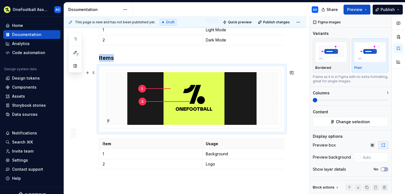
scroll to position [542, 0]
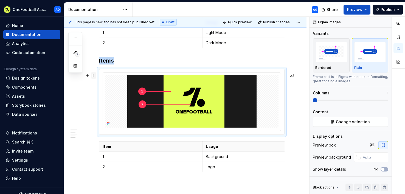
click at [94, 75] on span at bounding box center [93, 76] width 4 height 8
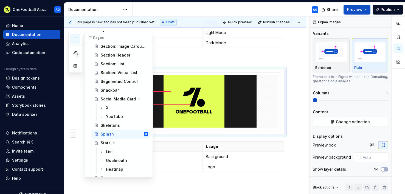
click at [75, 42] on button "button" at bounding box center [75, 39] width 10 height 10
click at [111, 92] on div "Snackbar" at bounding box center [110, 89] width 18 height 5
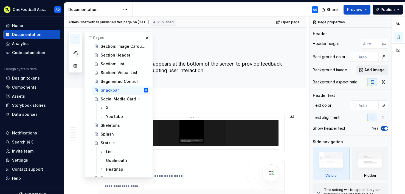
click at [205, 126] on img at bounding box center [191, 133] width 173 height 26
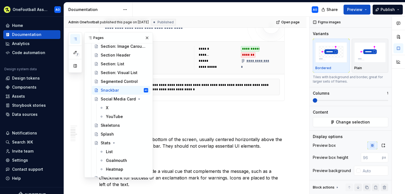
scroll to position [281, 0]
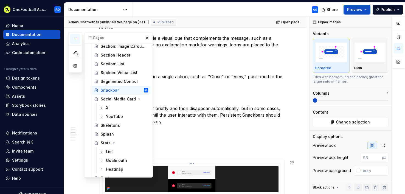
click at [243, 174] on img at bounding box center [191, 179] width 131 height 26
click at [116, 136] on div "Splash" at bounding box center [124, 134] width 47 height 8
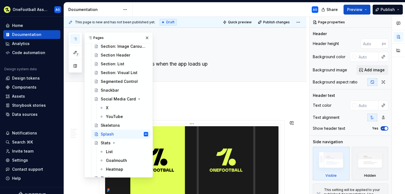
click at [228, 147] on img at bounding box center [191, 160] width 173 height 68
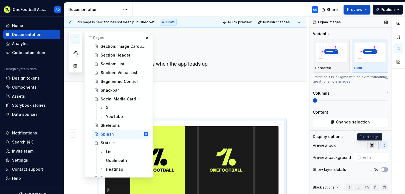
click at [370, 145] on icon "button" at bounding box center [372, 145] width 4 height 4
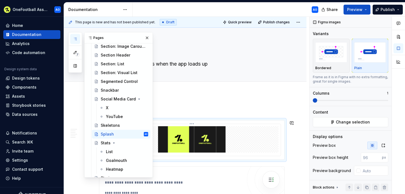
click at [189, 139] on img at bounding box center [191, 139] width 173 height 26
click at [325, 59] on img "button" at bounding box center [331, 52] width 32 height 20
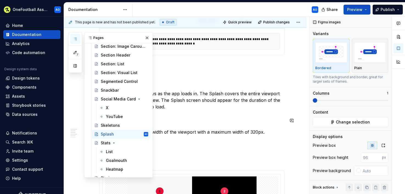
scroll to position [308, 0]
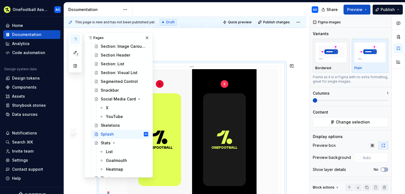
click at [217, 93] on img at bounding box center [191, 133] width 129 height 128
click at [372, 145] on button "button" at bounding box center [372, 145] width 10 height 8
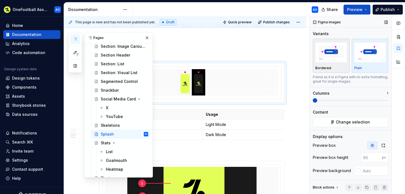
click at [328, 51] on img "button" at bounding box center [331, 52] width 32 height 20
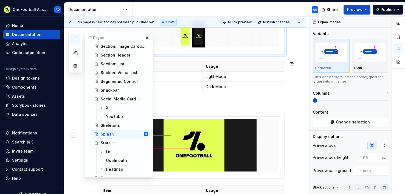
scroll to position [408, 0]
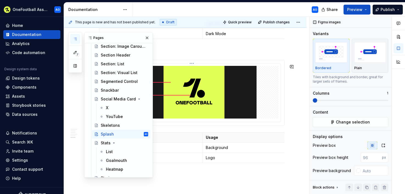
drag, startPoint x: 207, startPoint y: 100, endPoint x: 240, endPoint y: 120, distance: 39.3
click at [207, 100] on img at bounding box center [191, 92] width 129 height 53
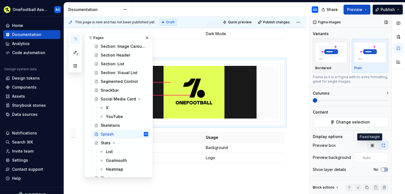
click at [370, 144] on icon "button" at bounding box center [372, 145] width 4 height 4
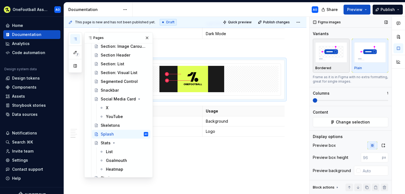
click at [330, 56] on img "button" at bounding box center [331, 52] width 32 height 20
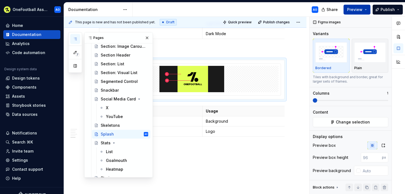
click at [356, 8] on span "Preview" at bounding box center [354, 9] width 15 height 5
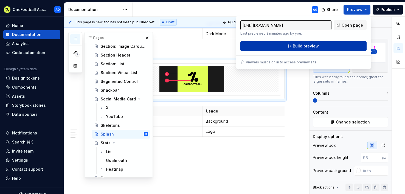
click at [308, 47] on span "Build preview" at bounding box center [306, 45] width 26 height 5
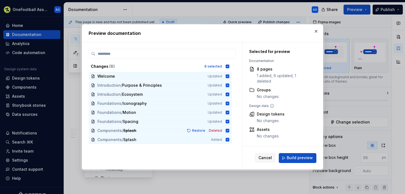
click at [301, 156] on span "Build preview" at bounding box center [299, 157] width 26 height 5
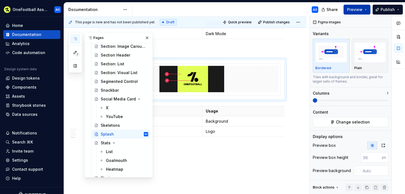
click at [363, 12] on button "Preview" at bounding box center [356, 10] width 27 height 10
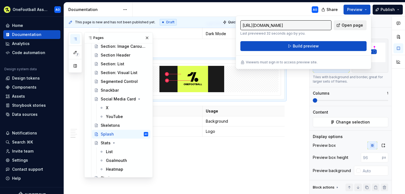
click at [351, 25] on span "Open page" at bounding box center [351, 24] width 21 height 5
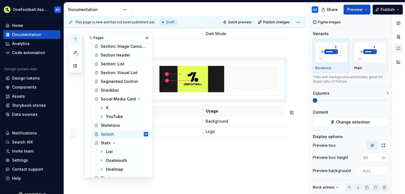
click at [259, 189] on div "**********" at bounding box center [186, 105] width 245 height 177
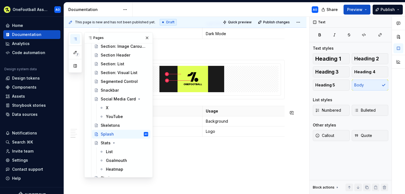
scroll to position [411, 0]
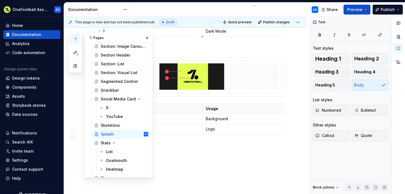
click at [283, 30] on p "Dark Mode" at bounding box center [254, 31] width 96 height 5
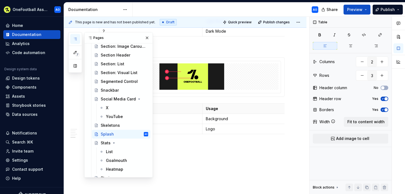
click at [265, 7] on div "AO" at bounding box center [227, 9] width 190 height 14
click at [147, 37] on button "button" at bounding box center [147, 38] width 8 height 8
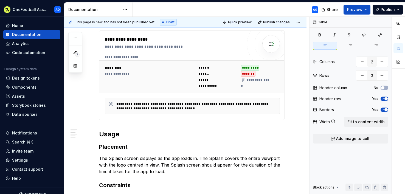
scroll to position [102, 0]
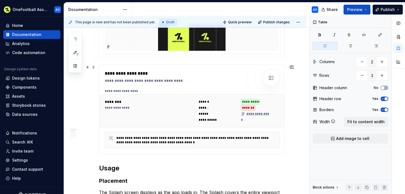
click at [113, 107] on div "**********" at bounding box center [148, 108] width 86 height 4
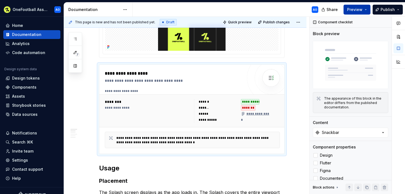
click at [358, 8] on span "Preview" at bounding box center [354, 9] width 15 height 5
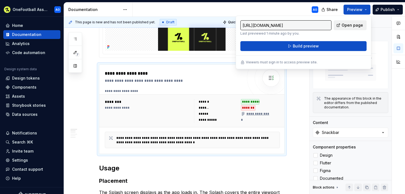
click at [356, 25] on span "Open page" at bounding box center [351, 24] width 21 height 5
